Goal: Task Accomplishment & Management: Manage account settings

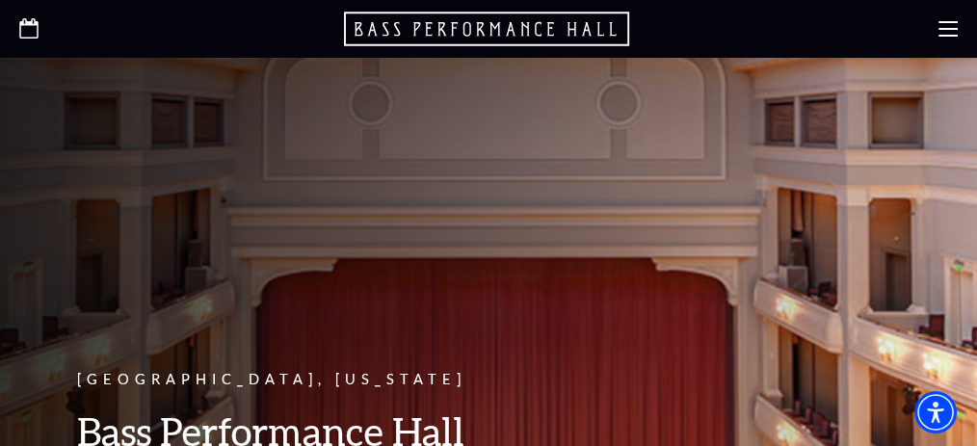
click at [946, 23] on icon at bounding box center [948, 28] width 19 height 19
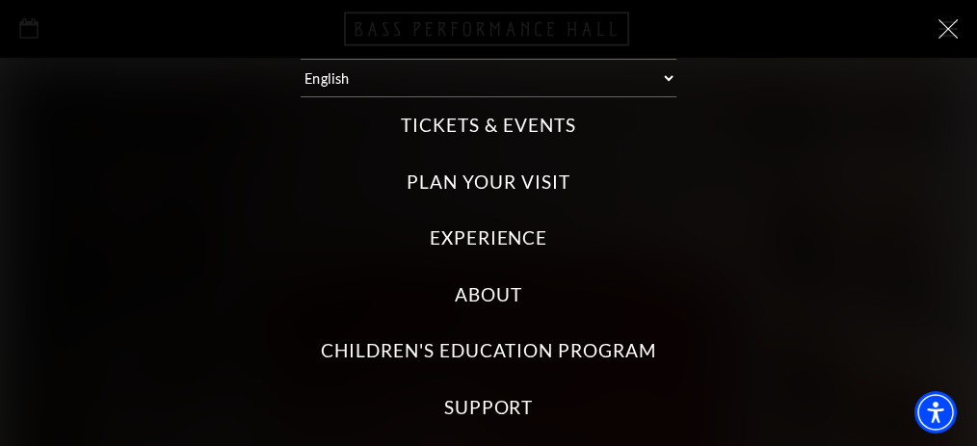
click at [939, 30] on use at bounding box center [948, 28] width 19 height 19
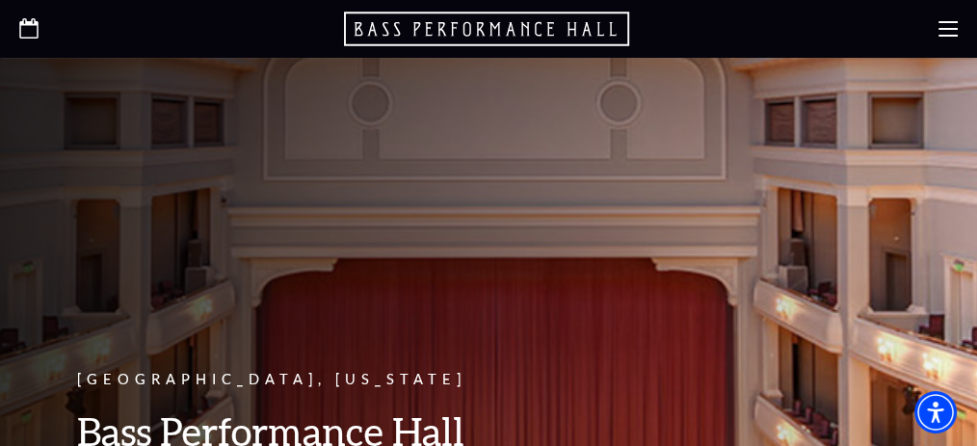
click at [942, 29] on use at bounding box center [948, 28] width 19 height 15
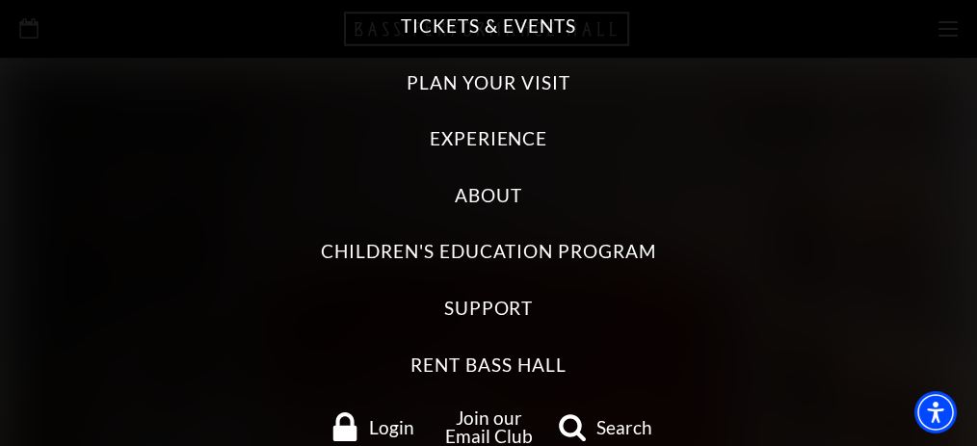
scroll to position [132, 0]
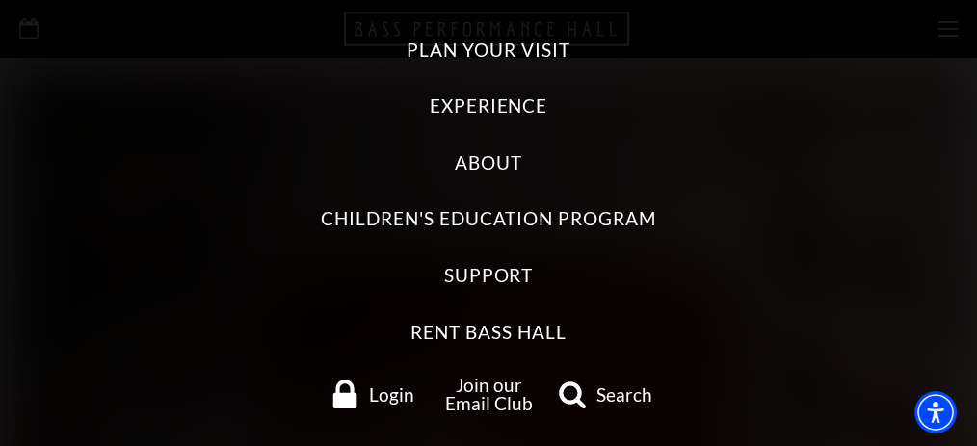
click at [401, 391] on span "Login" at bounding box center [391, 394] width 45 height 18
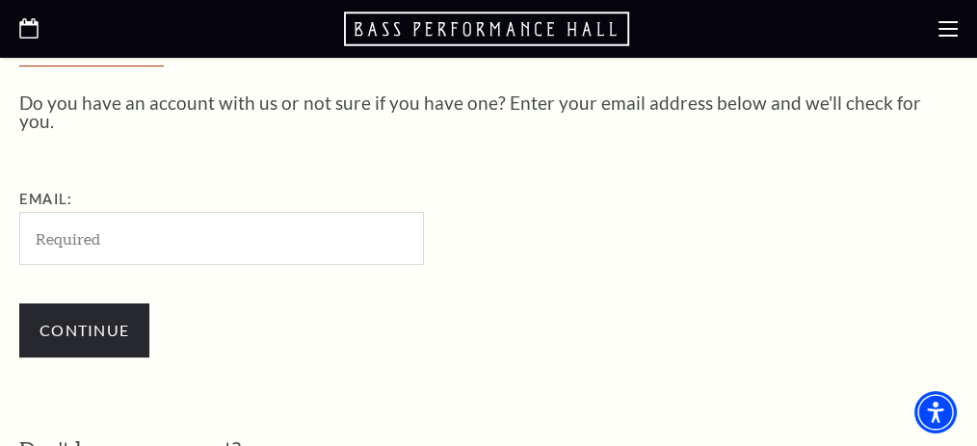
scroll to position [501, 0]
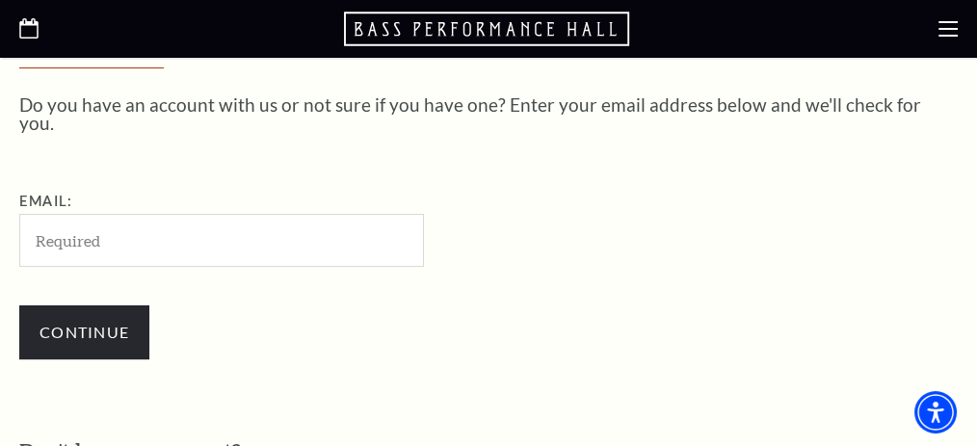
click at [119, 216] on input "Email:" at bounding box center [221, 240] width 405 height 53
type input "cm5646@yahoo.com"
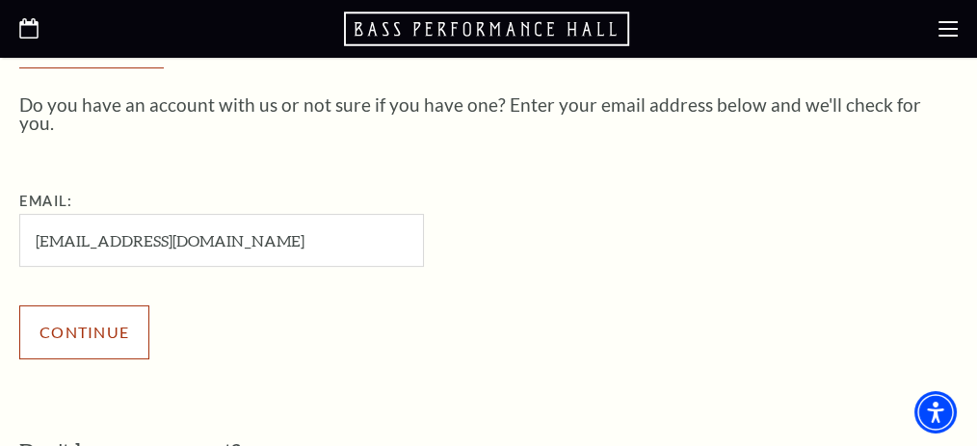
click at [131, 306] on input "Continue" at bounding box center [84, 332] width 130 height 54
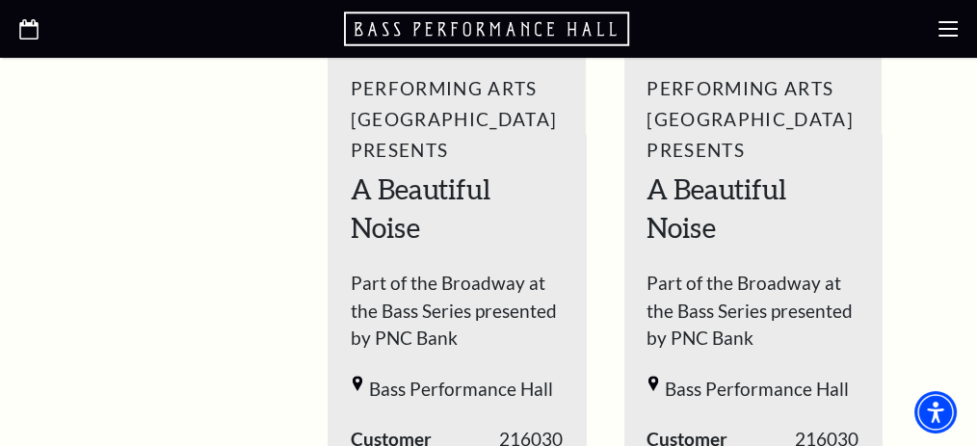
scroll to position [1103, 0]
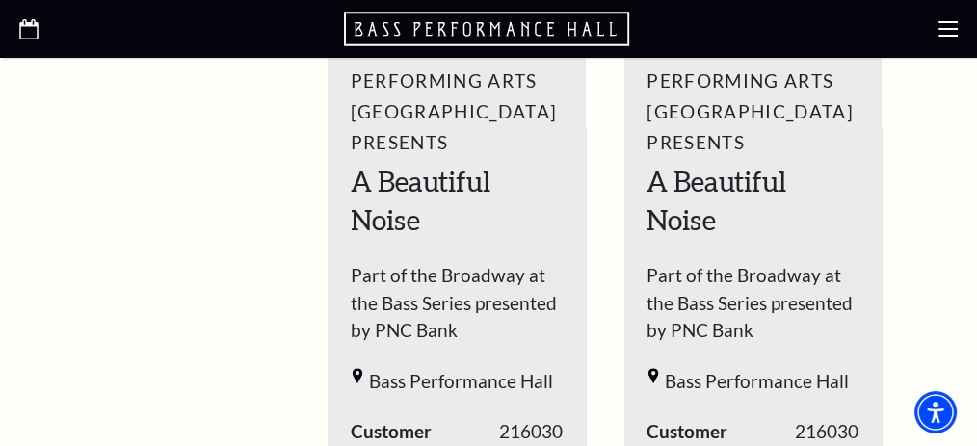
drag, startPoint x: 984, startPoint y: 131, endPoint x: 332, endPoint y: 171, distance: 652.7
click at [332, 171] on div "Your next show Previous slide. Next slide." at bounding box center [616, 392] width 654 height 1129
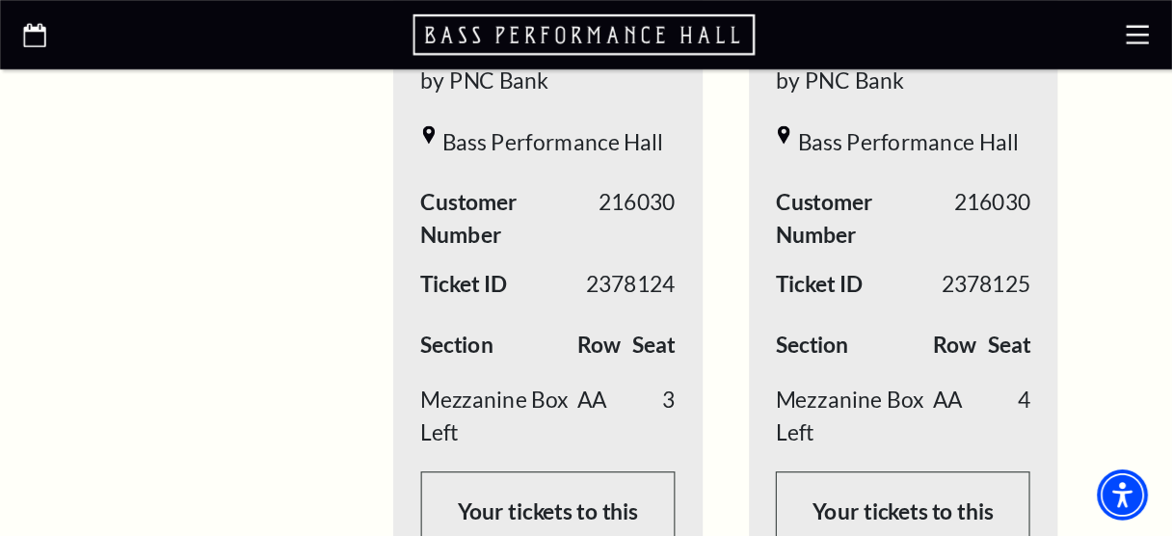
scroll to position [1369, 0]
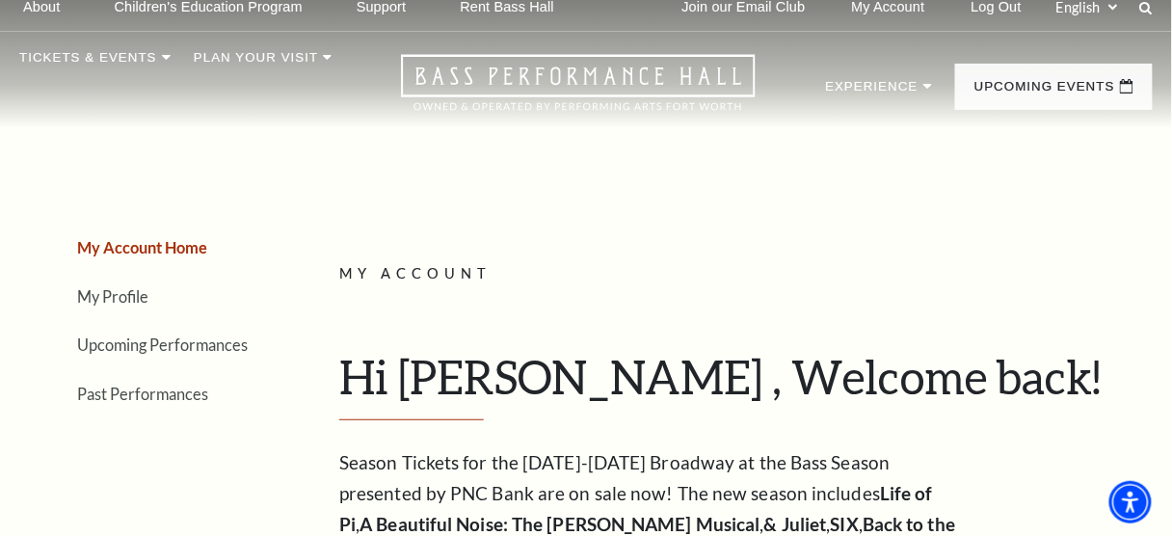
scroll to position [0, 0]
